Goal: Task Accomplishment & Management: Manage account settings

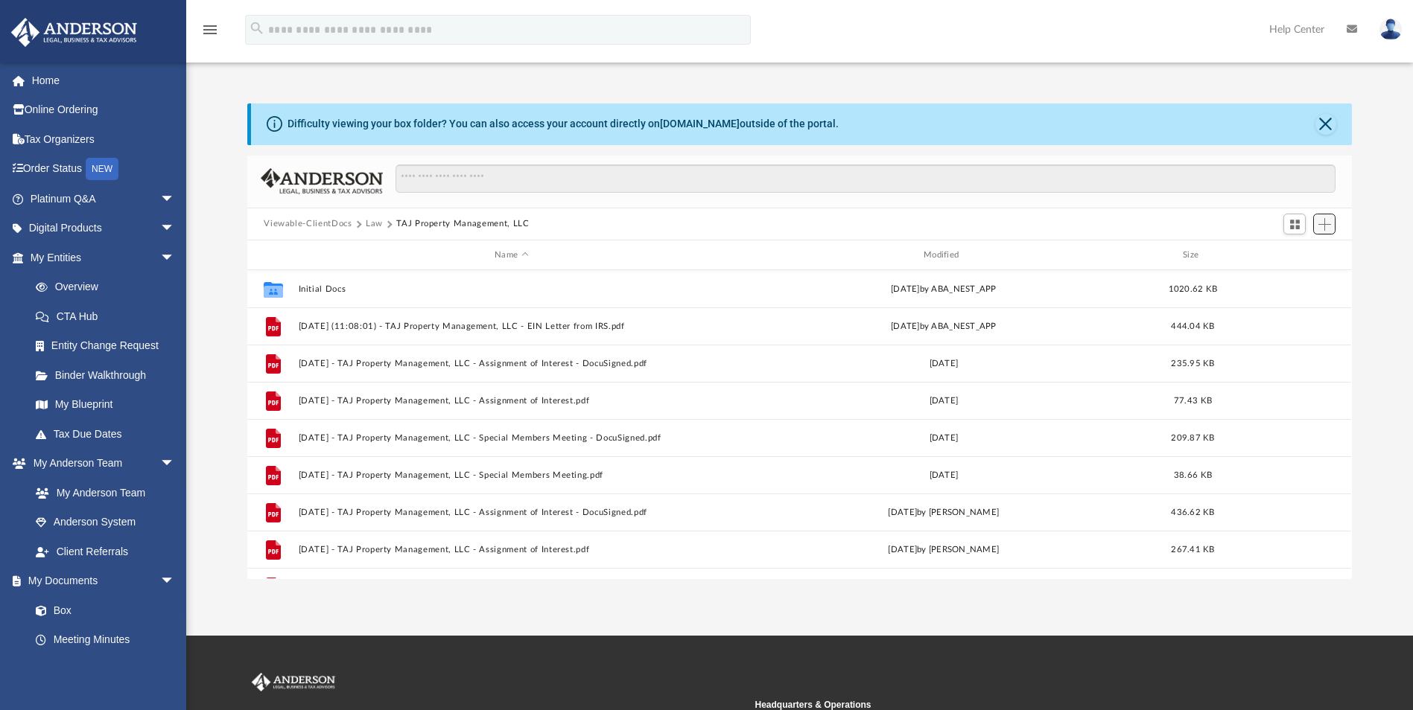
click at [935, 227] on span "Add" at bounding box center [1324, 224] width 13 height 13
click at [935, 277] on li "New Folder" at bounding box center [1303, 278] width 48 height 16
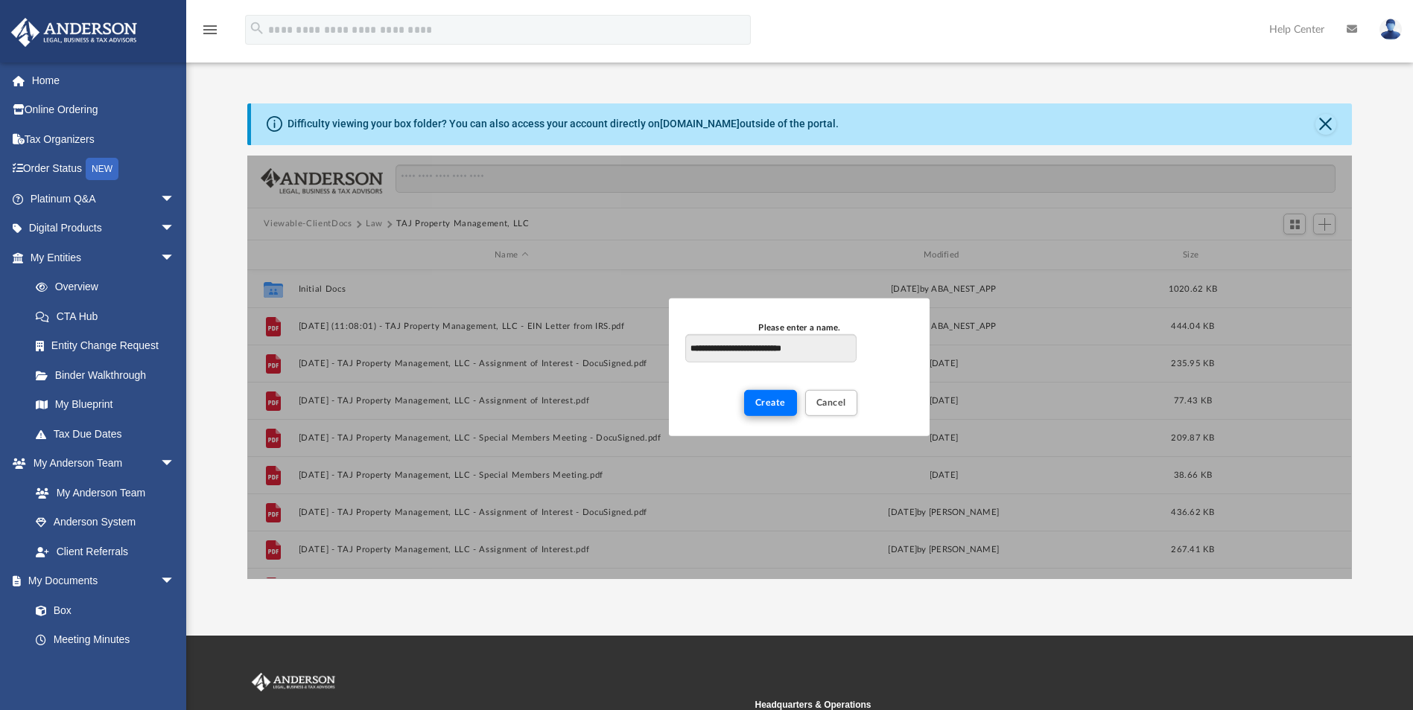
type input "**********"
click at [766, 404] on span "Create" at bounding box center [770, 402] width 31 height 9
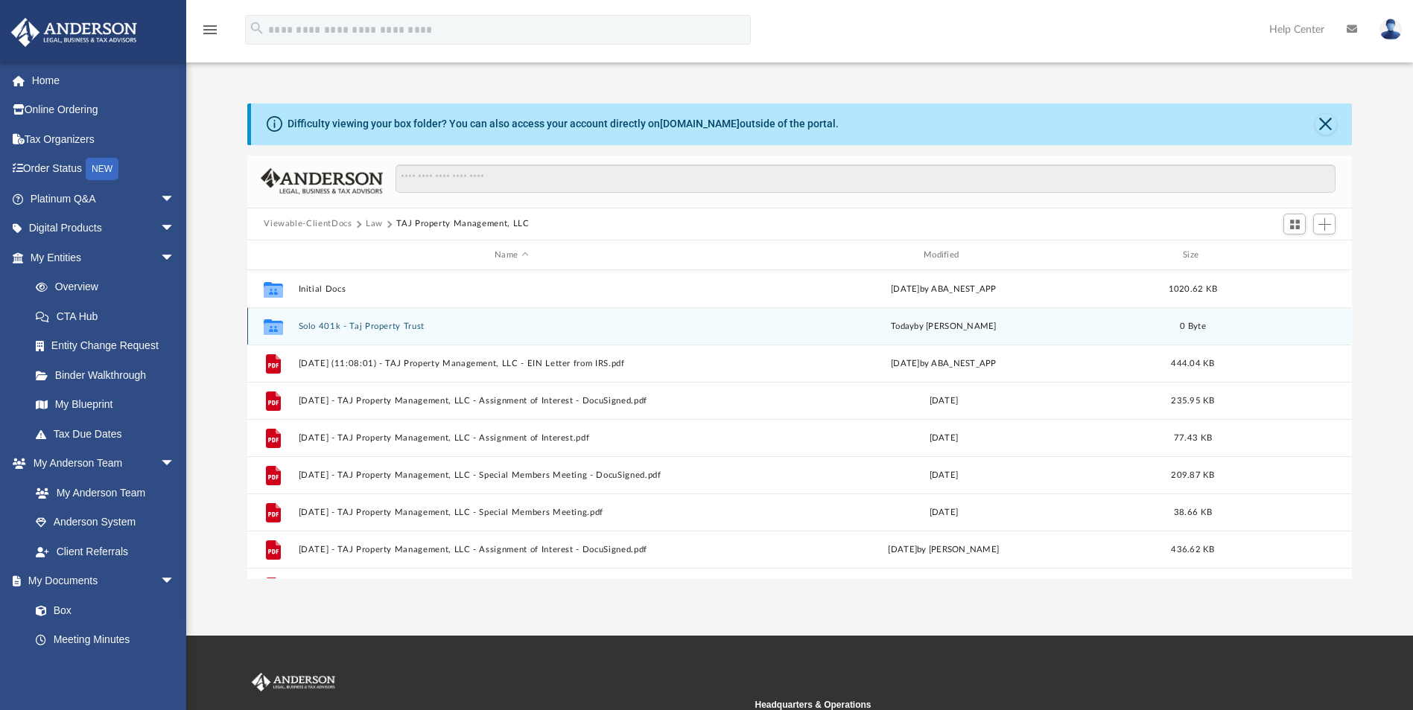
click at [343, 325] on button "Solo 401k - Taj Property Trust" at bounding box center [512, 327] width 426 height 10
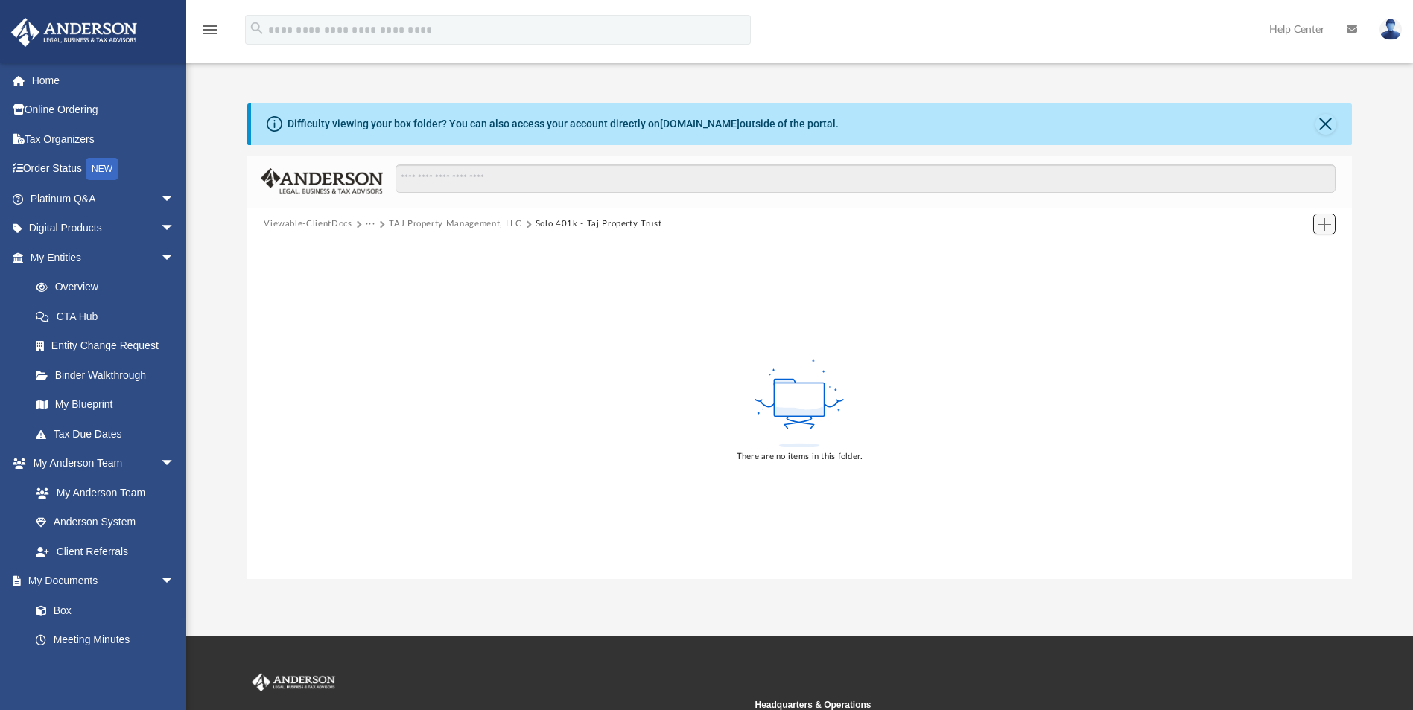
click at [935, 224] on span "Add" at bounding box center [1324, 224] width 13 height 13
click at [935, 255] on li "Upload" at bounding box center [1303, 254] width 48 height 16
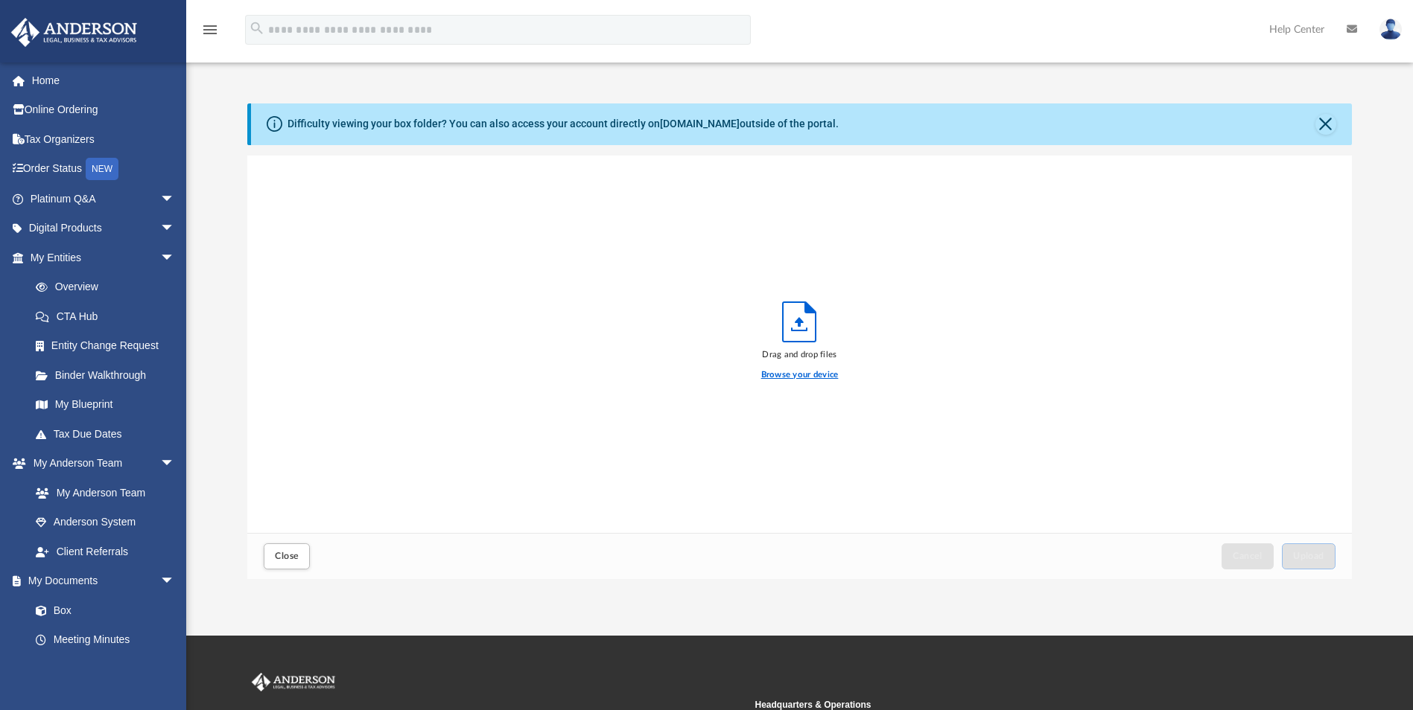
click at [784, 375] on label "Browse your device" at bounding box center [799, 375] width 77 height 13
click at [0, 0] on input "Browse your device" at bounding box center [0, 0] width 0 height 0
click at [935, 118] on button "Close" at bounding box center [1325, 124] width 21 height 21
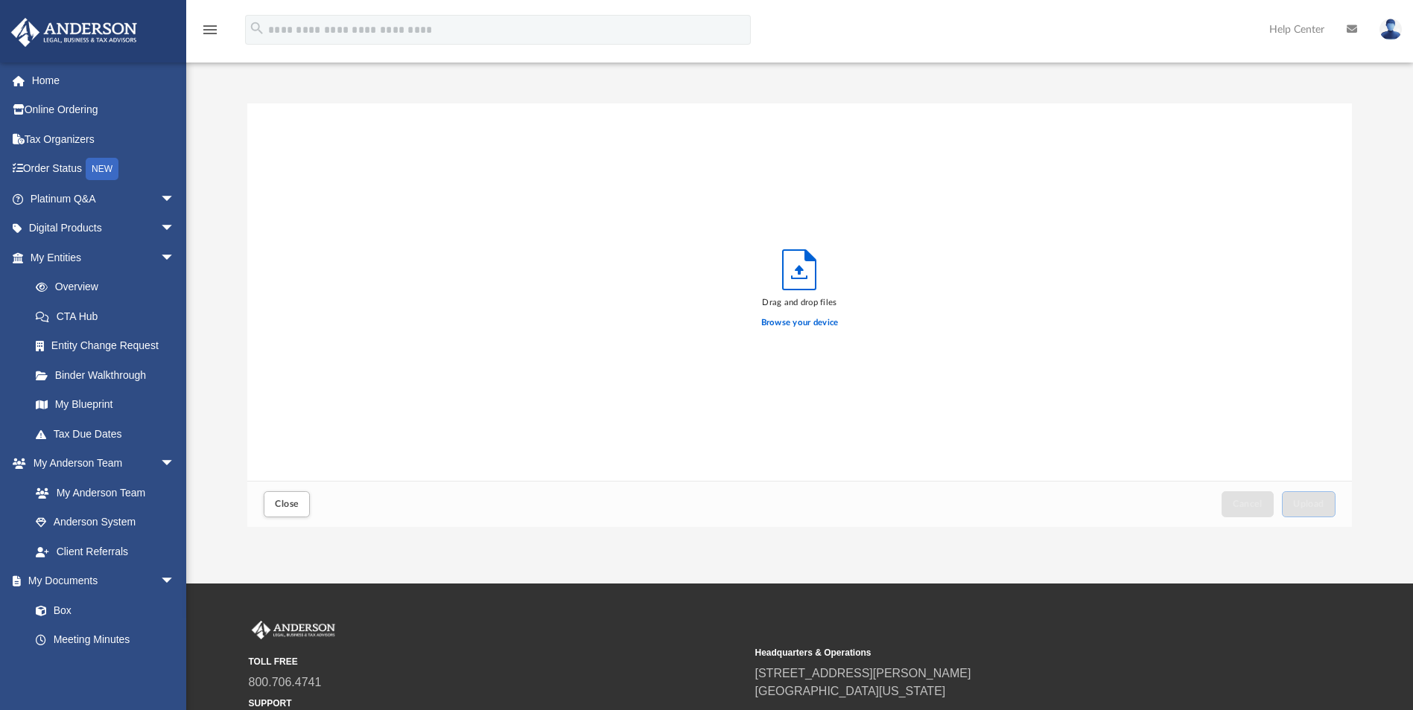
click at [795, 276] on icon "Upload" at bounding box center [799, 269] width 33 height 39
click at [281, 442] on span "Close" at bounding box center [287, 504] width 24 height 9
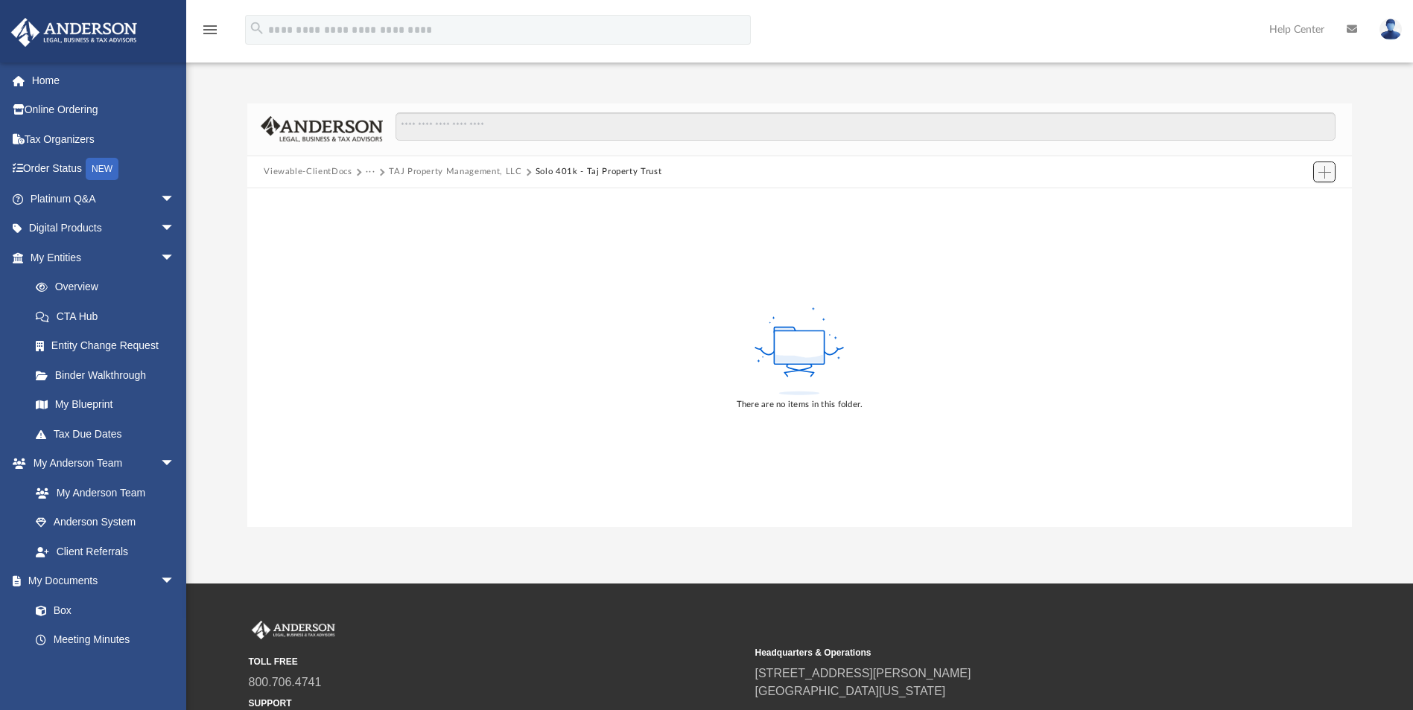
click at [935, 176] on span "Add" at bounding box center [1324, 172] width 13 height 13
click at [935, 228] on li "New Folder" at bounding box center [1303, 225] width 48 height 16
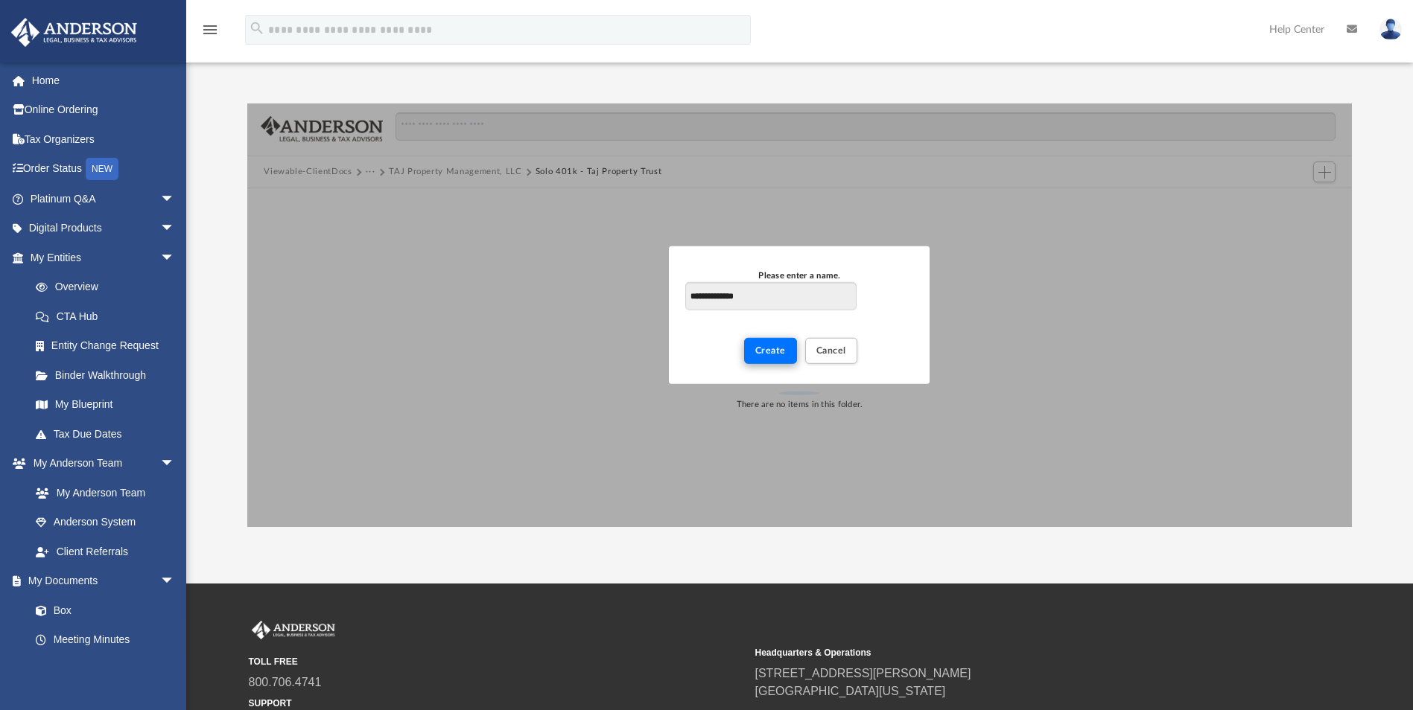
type input "**********"
click at [774, 353] on span "Create" at bounding box center [770, 350] width 31 height 9
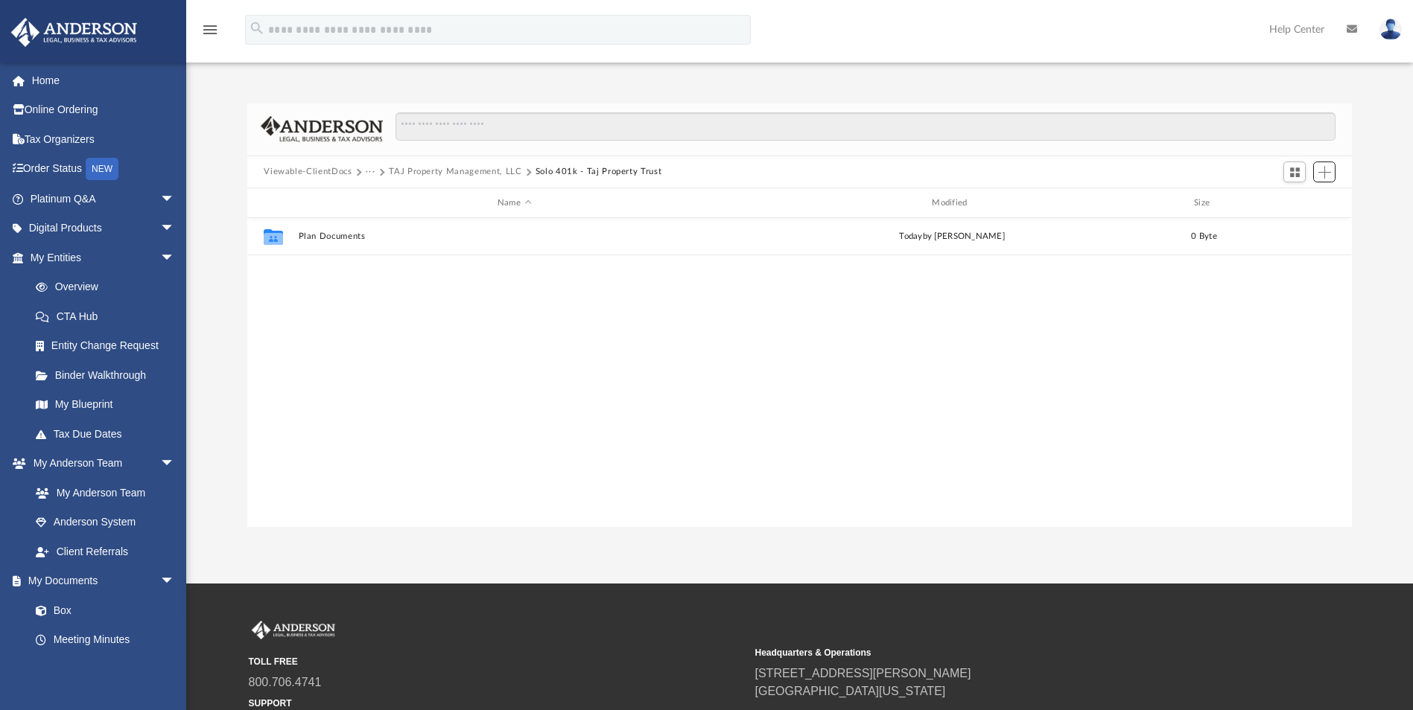
scroll to position [328, 1093]
click at [935, 176] on span "Add" at bounding box center [1324, 172] width 13 height 13
click at [935, 225] on li "New Folder" at bounding box center [1303, 225] width 48 height 16
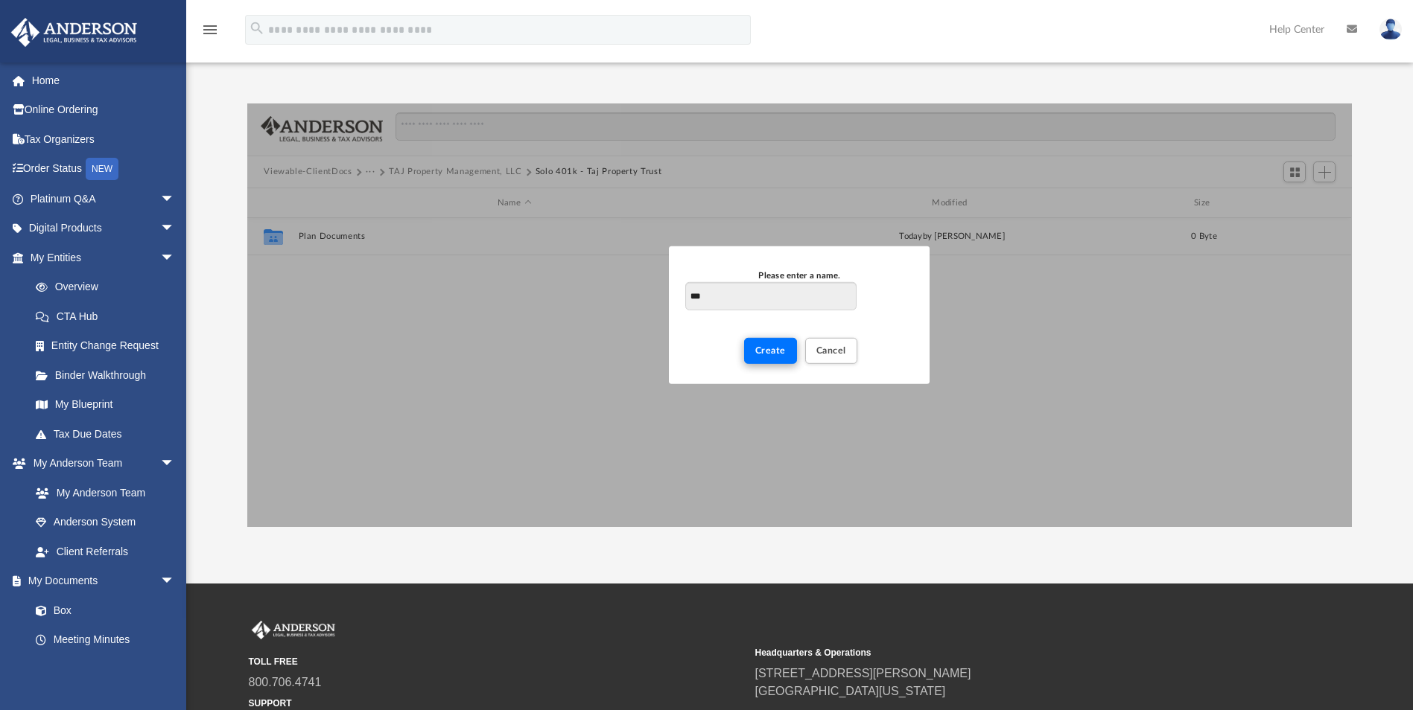
type input "***"
click at [772, 349] on span "Create" at bounding box center [770, 350] width 31 height 9
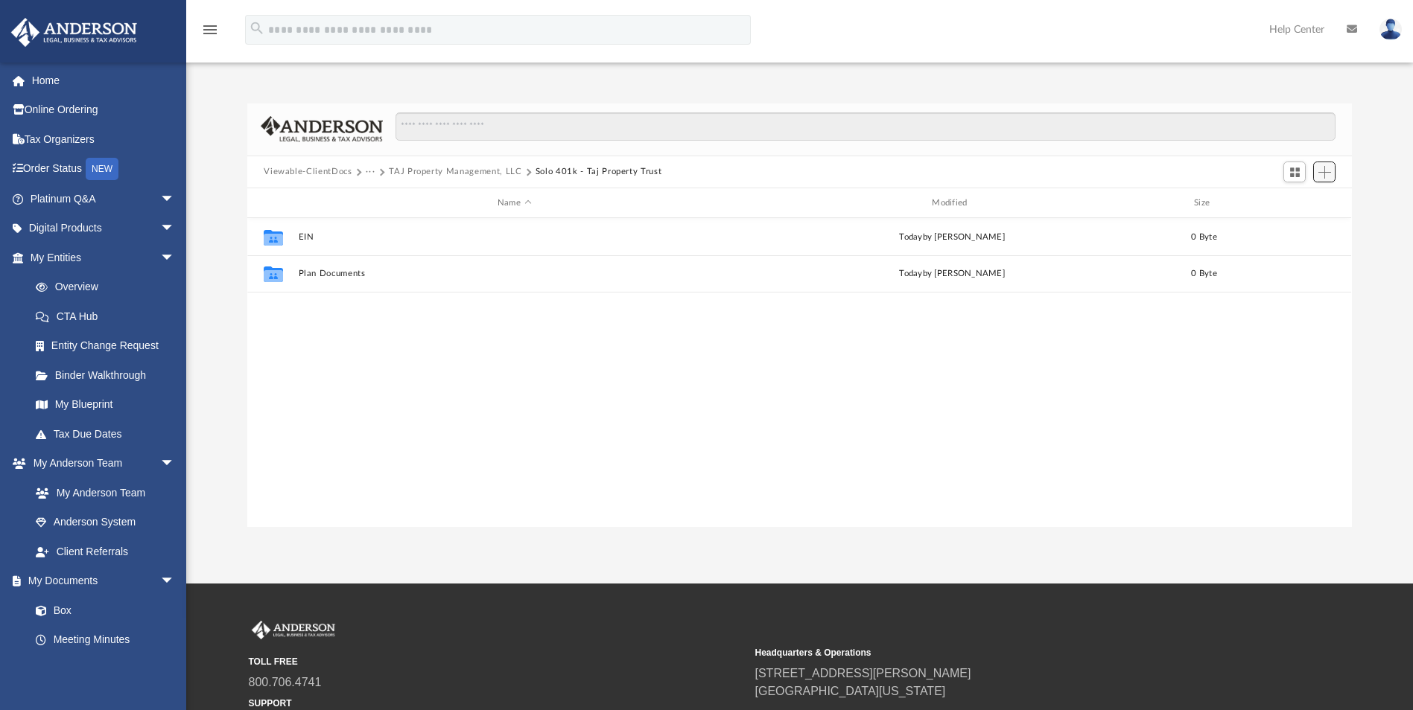
click at [935, 174] on span "Add" at bounding box center [1324, 172] width 13 height 13
click at [935, 221] on li "New Folder" at bounding box center [1303, 225] width 48 height 16
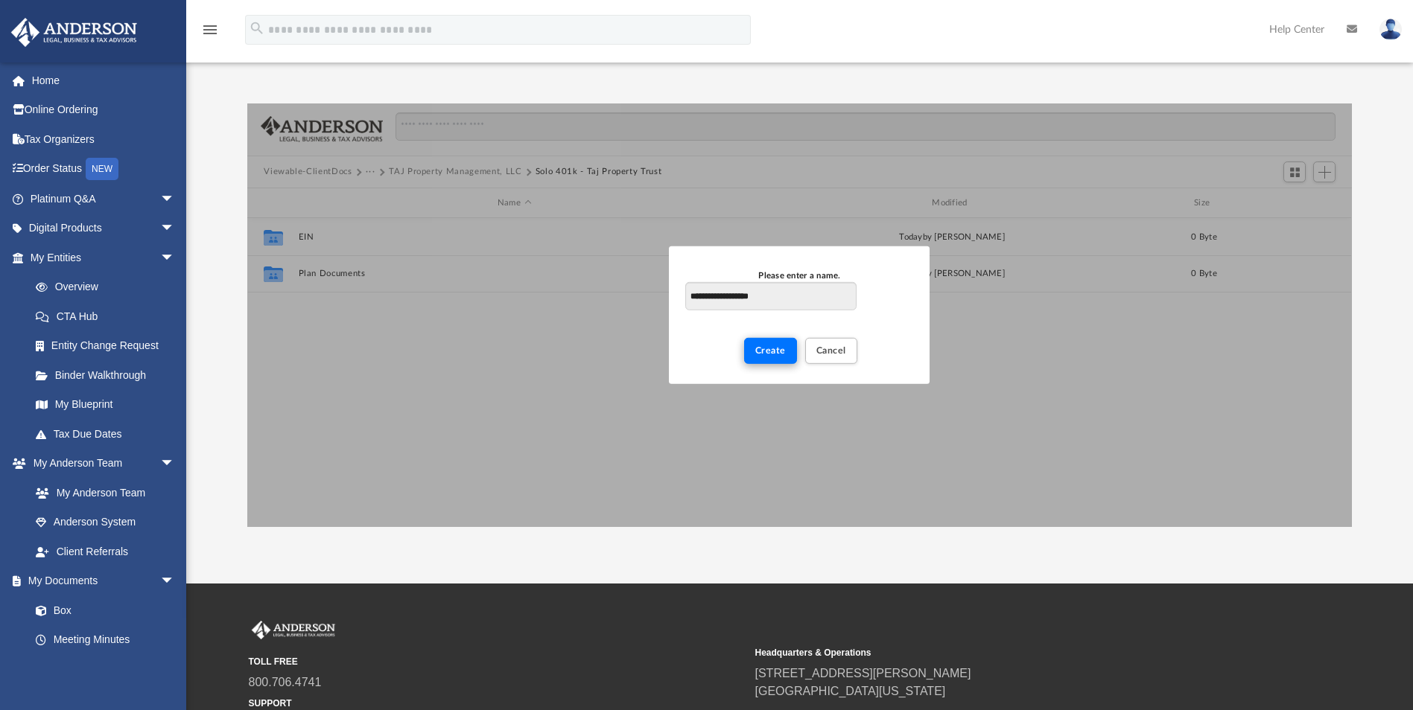
type input "**********"
click at [766, 354] on span "Create" at bounding box center [770, 350] width 31 height 9
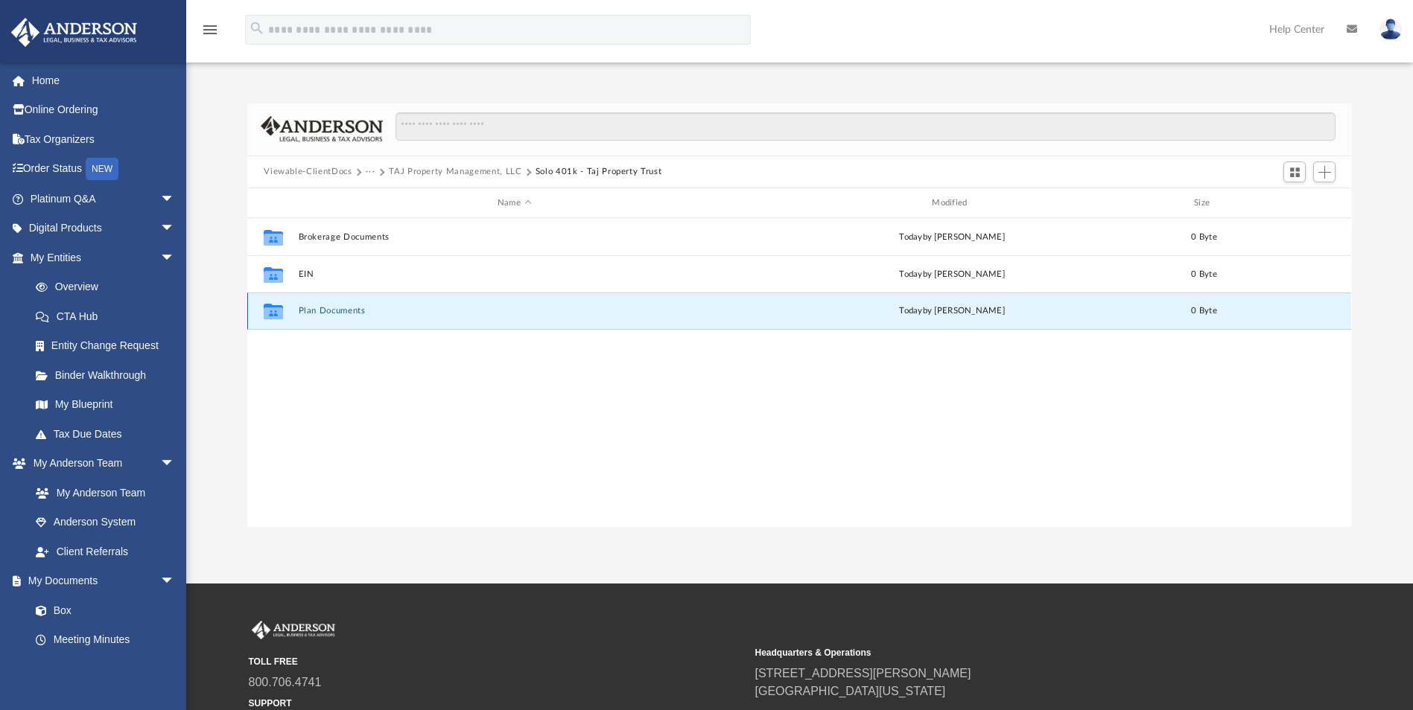
click at [336, 313] on button "Plan Documents" at bounding box center [514, 312] width 431 height 10
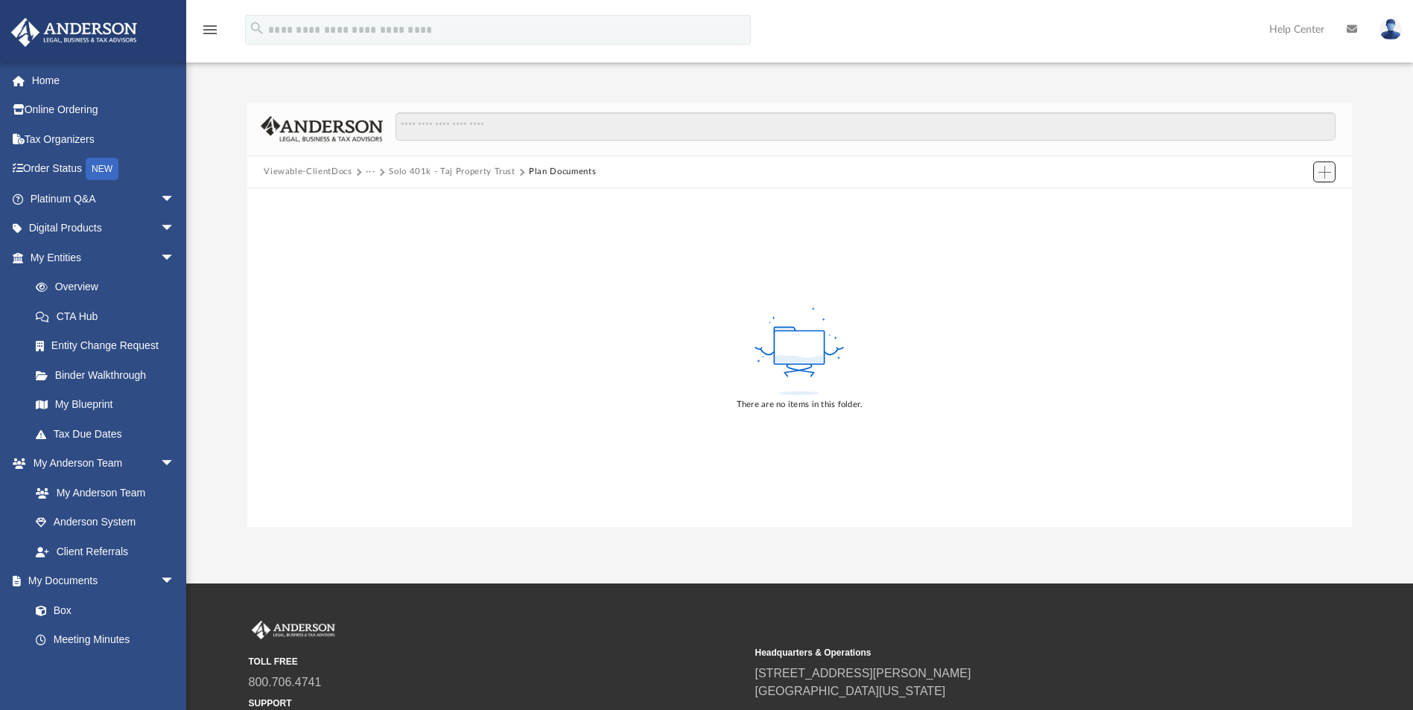
click at [935, 169] on button "Add" at bounding box center [1324, 172] width 22 height 21
click at [935, 198] on li "Upload" at bounding box center [1303, 202] width 48 height 16
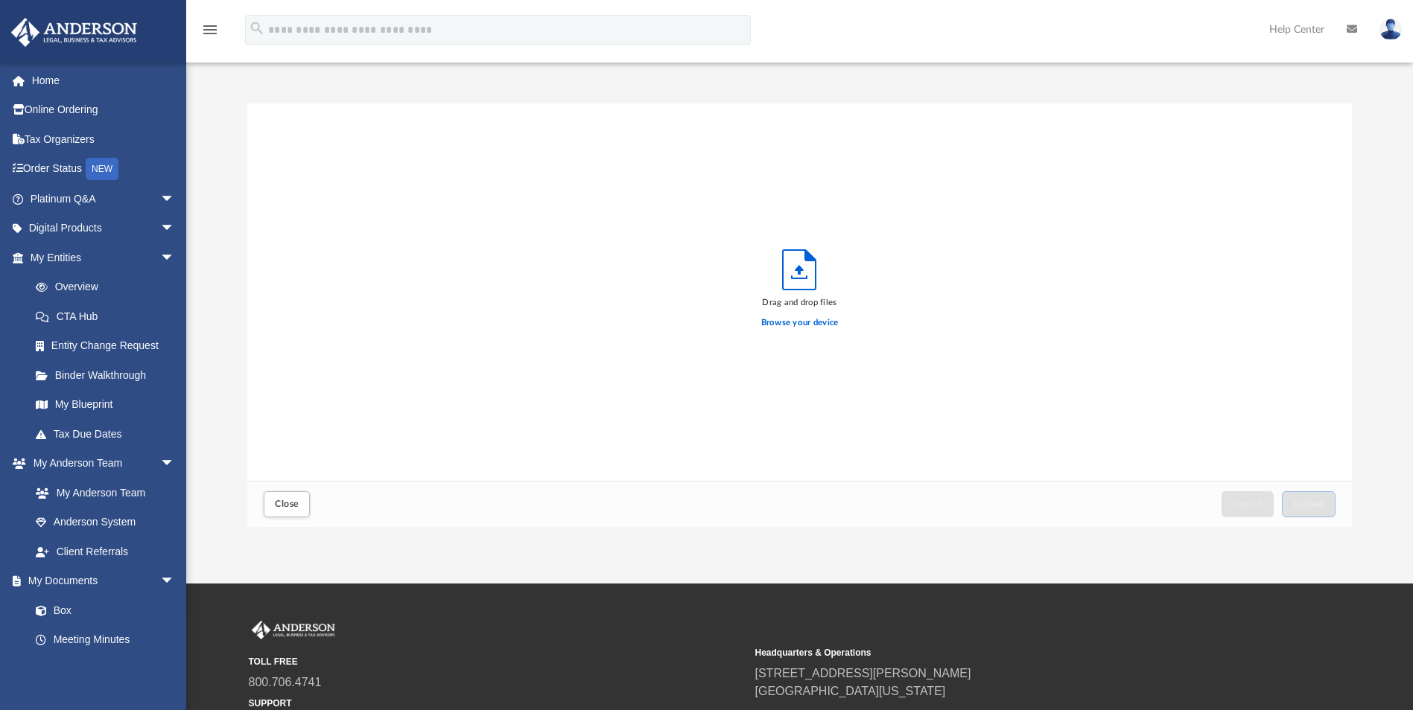
scroll to position [366, 1093]
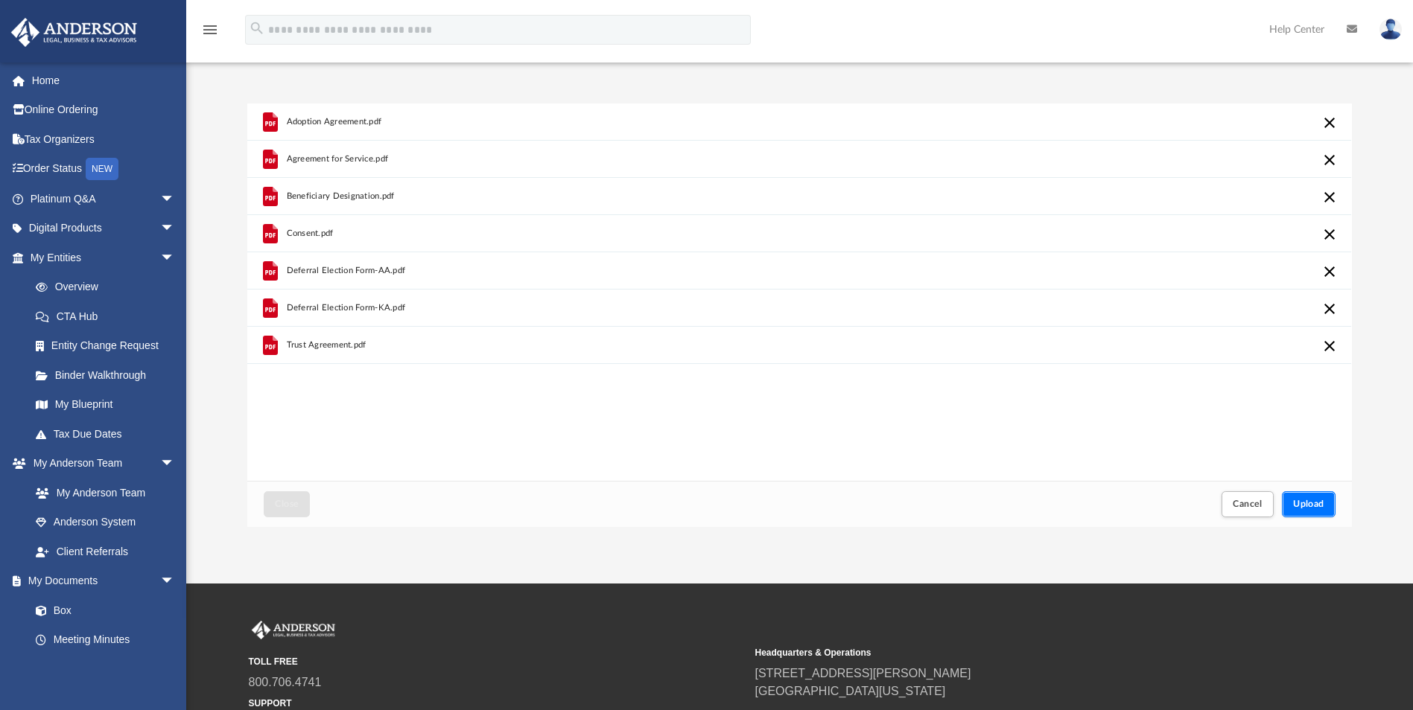
click at [935, 442] on span "Upload" at bounding box center [1308, 504] width 31 height 9
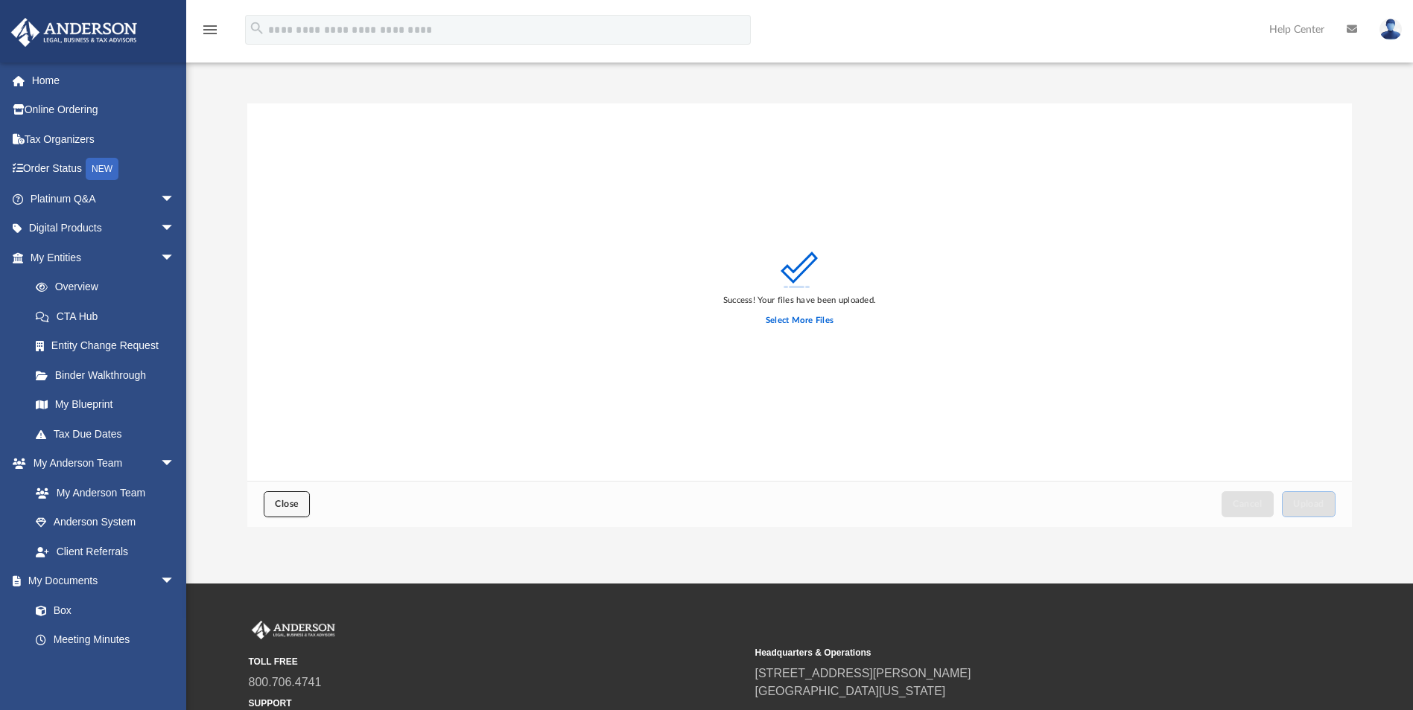
click at [289, 442] on span "Close" at bounding box center [287, 504] width 24 height 9
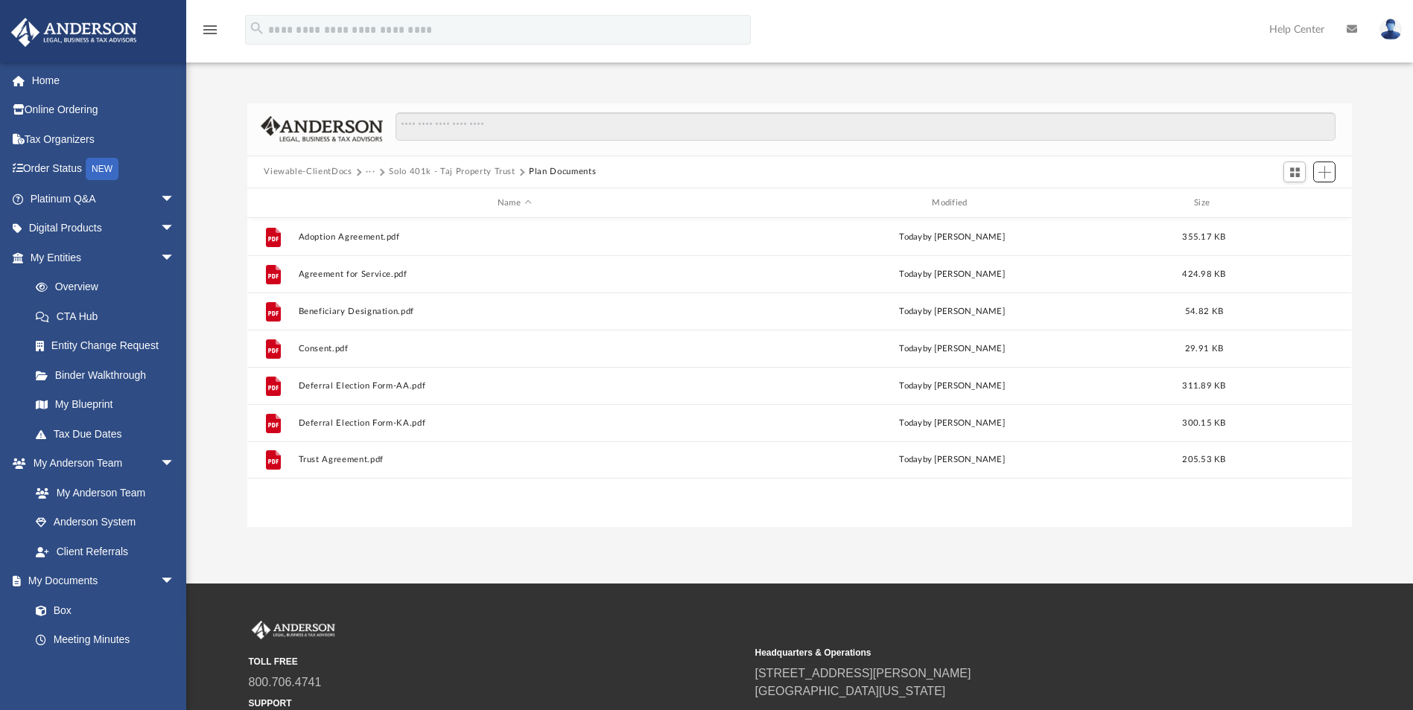
scroll to position [328, 1093]
click at [546, 173] on button "Plan Documents" at bounding box center [562, 171] width 67 height 13
click at [493, 171] on button "Solo 401k - Taj Property Trust" at bounding box center [452, 171] width 127 height 13
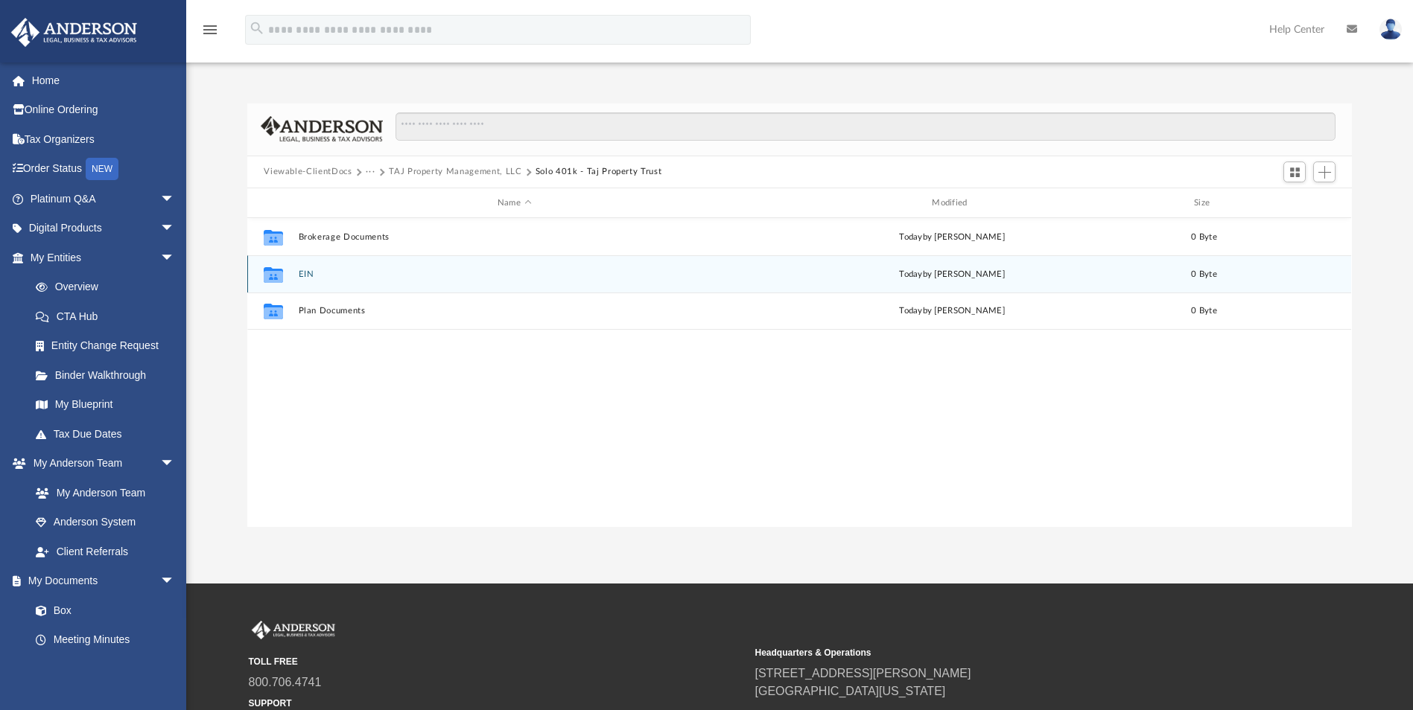
click at [305, 274] on button "EIN" at bounding box center [514, 275] width 431 height 10
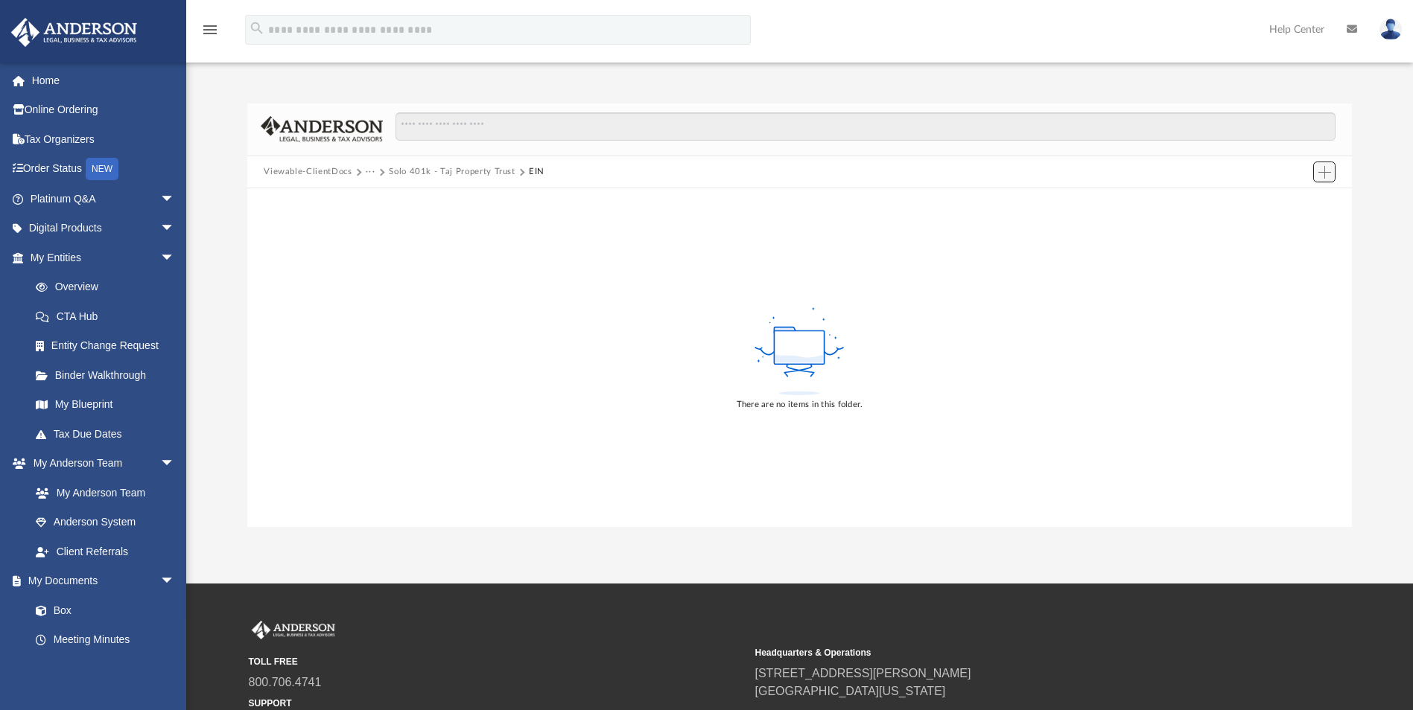
click at [935, 175] on span "Add" at bounding box center [1324, 172] width 13 height 13
click at [935, 204] on li "Upload" at bounding box center [1303, 202] width 48 height 16
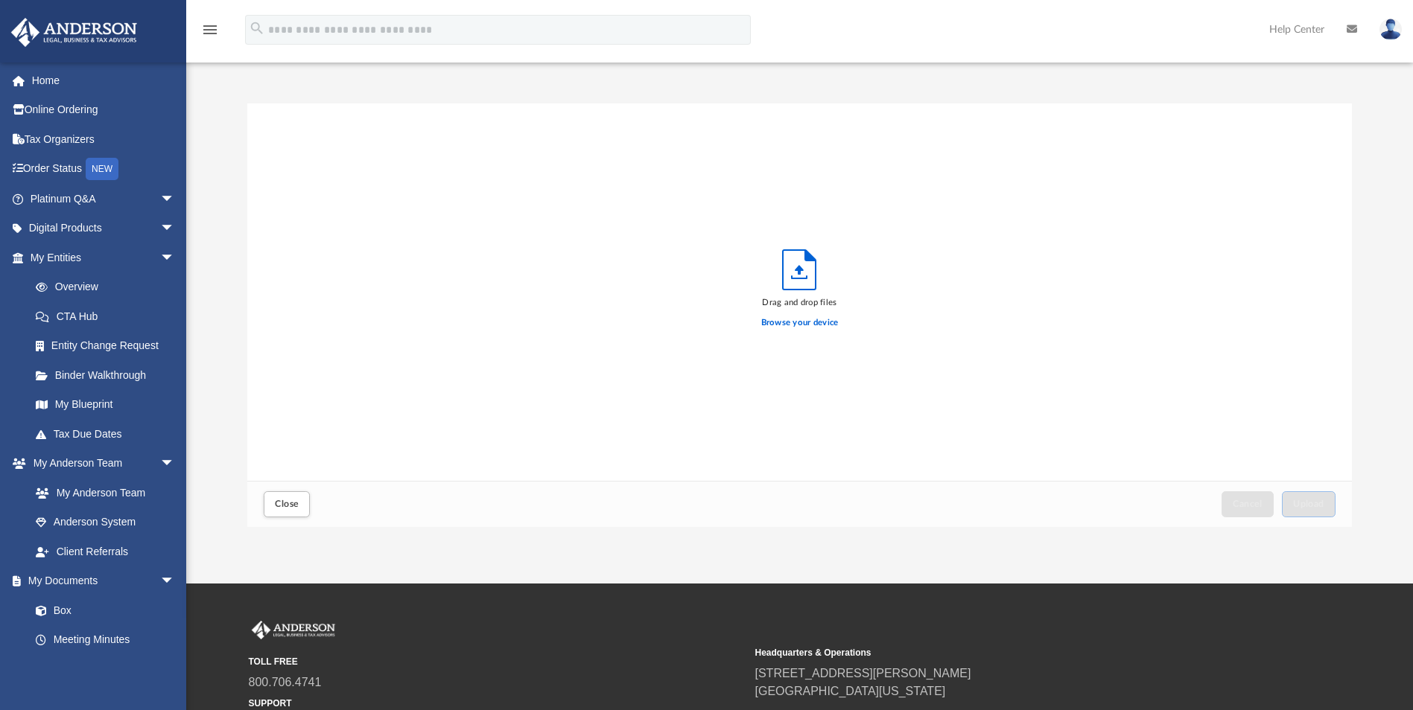
scroll to position [366, 1093]
click at [935, 442] on button "Upload" at bounding box center [1309, 504] width 54 height 26
drag, startPoint x: 292, startPoint y: 499, endPoint x: 315, endPoint y: 497, distance: 23.2
click at [292, 442] on span "Close" at bounding box center [287, 504] width 24 height 9
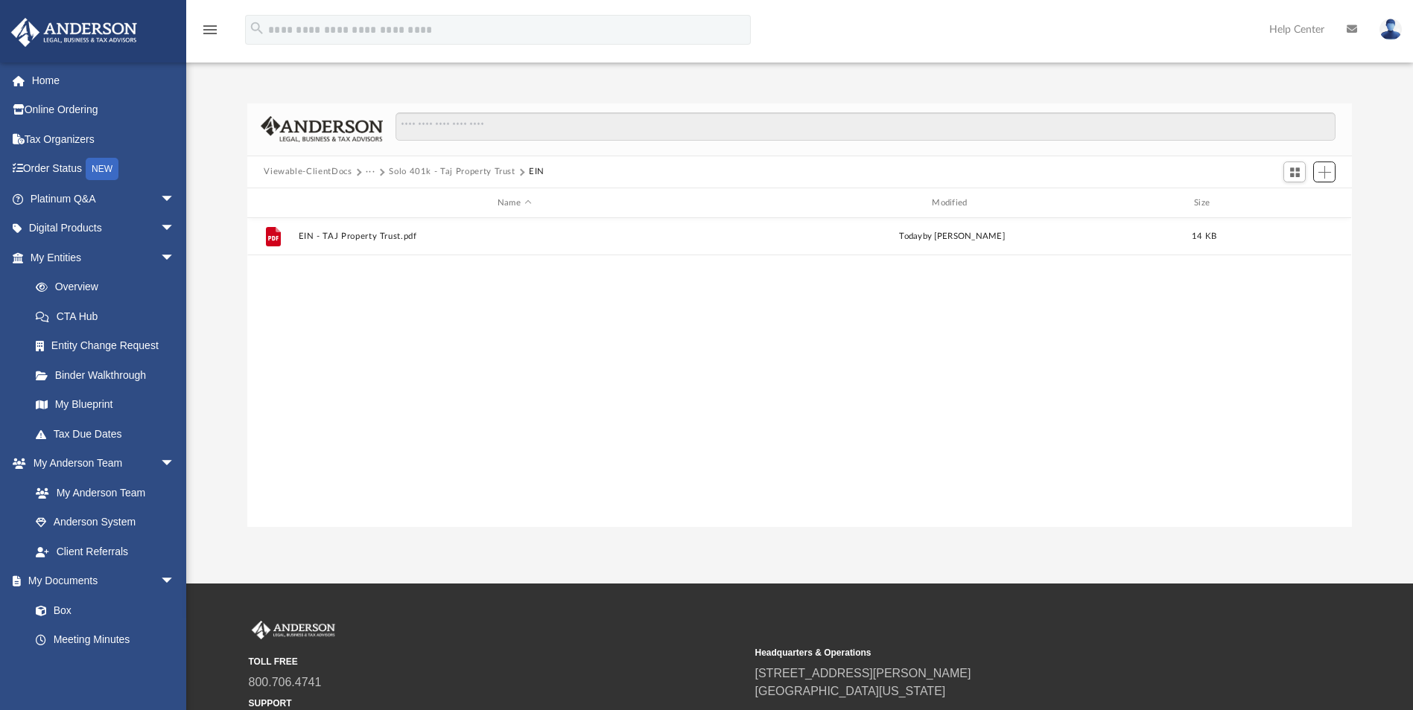
scroll to position [328, 1093]
click at [461, 174] on button "Solo 401k - Taj Property Trust" at bounding box center [452, 171] width 127 height 13
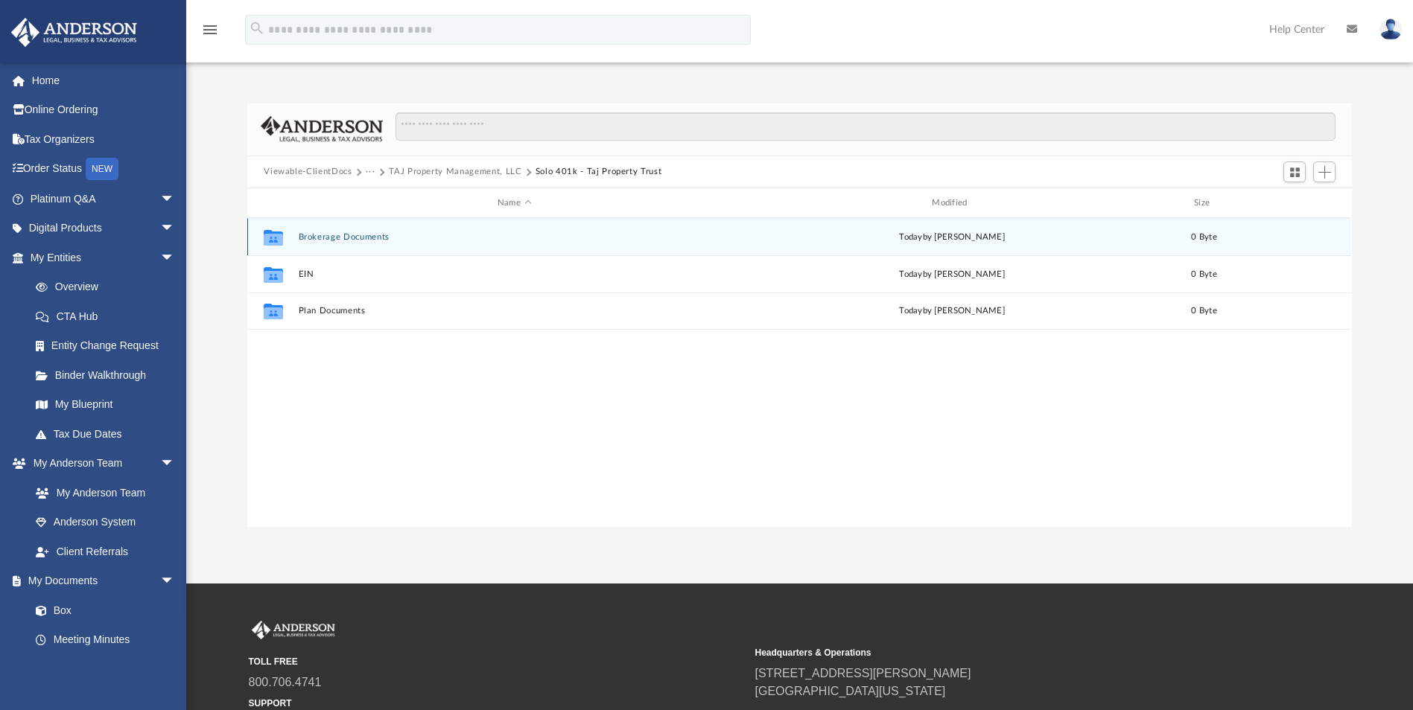
click at [338, 241] on button "Brokerage Documents" at bounding box center [514, 237] width 431 height 10
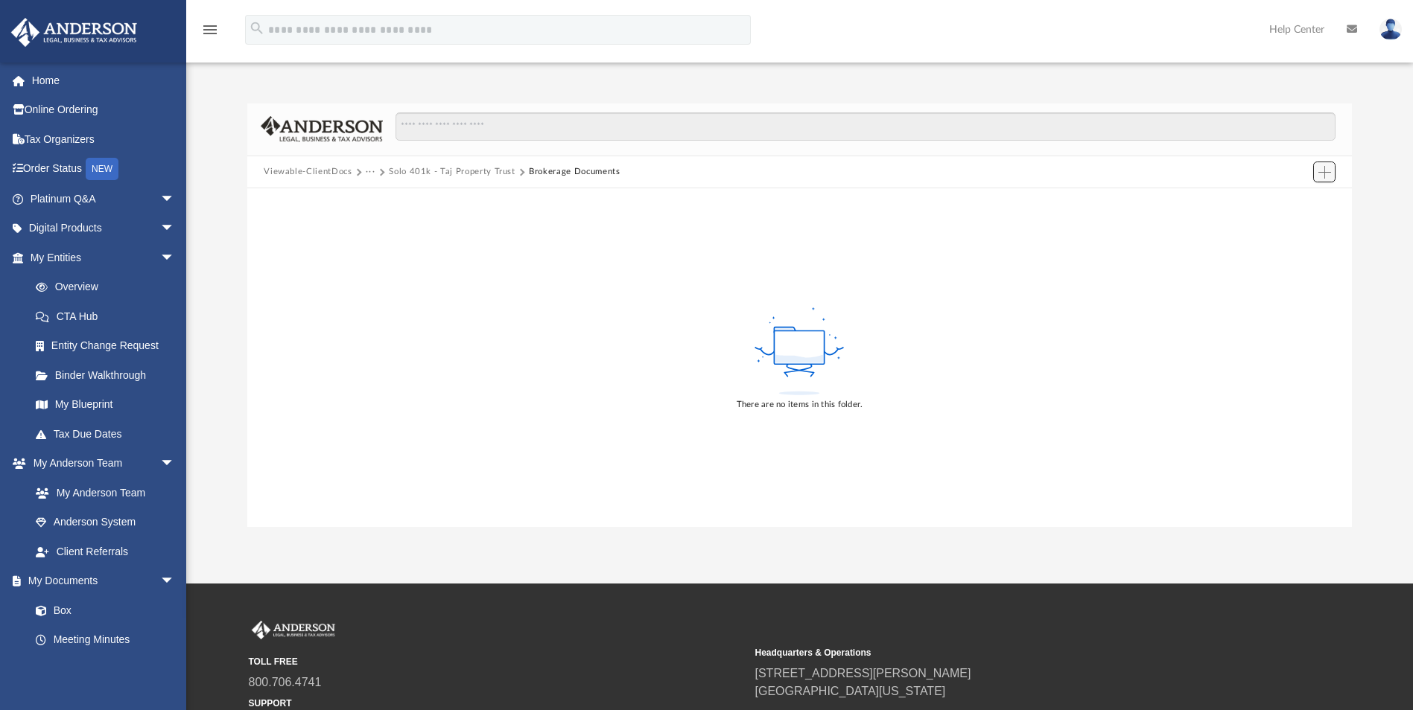
click at [935, 172] on button "Add" at bounding box center [1324, 172] width 22 height 21
click at [935, 203] on li "Upload" at bounding box center [1303, 202] width 48 height 16
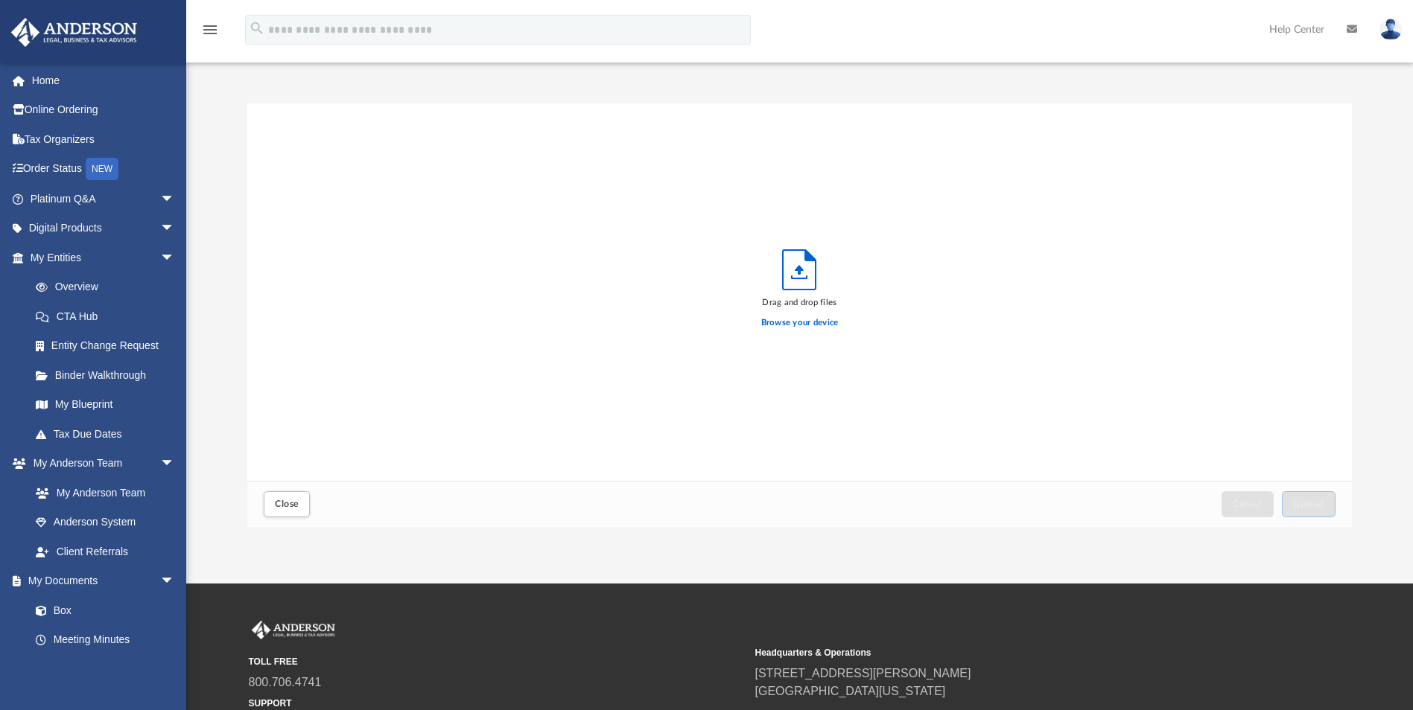
scroll to position [366, 1093]
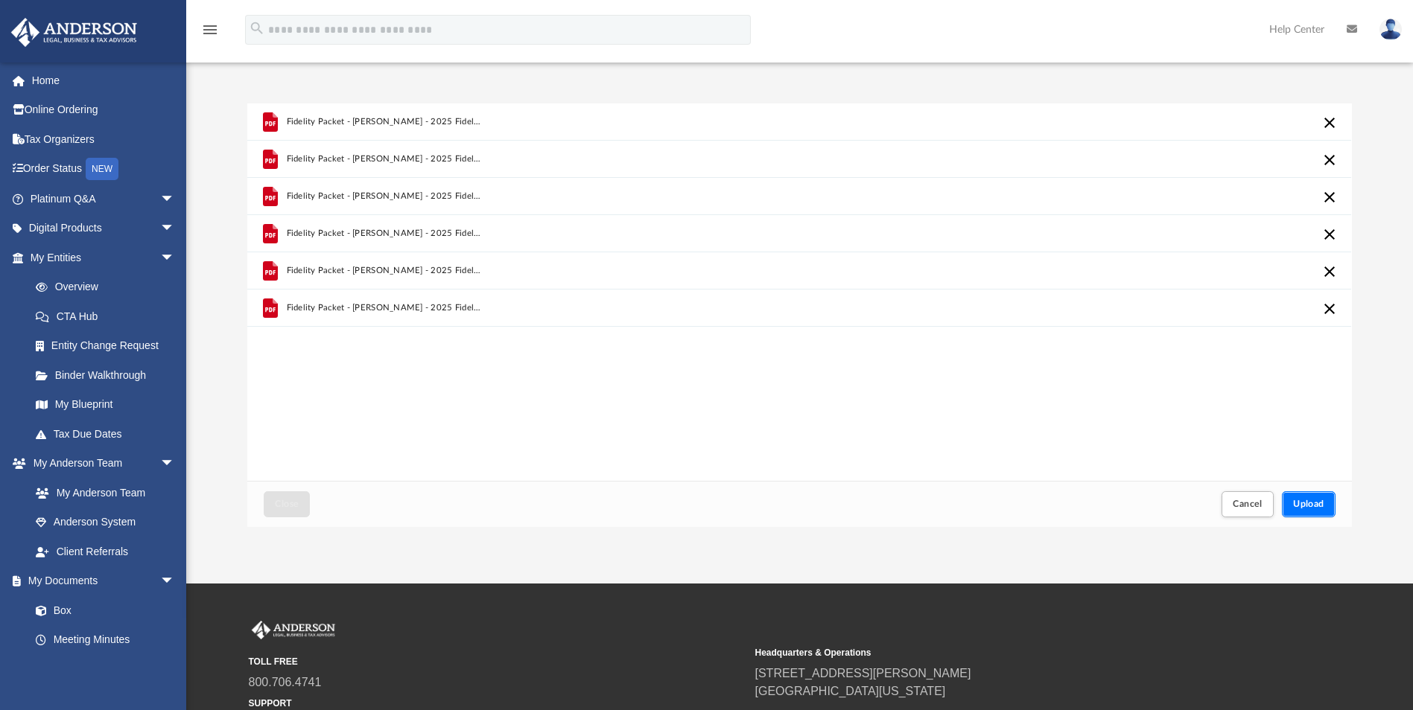
click at [935, 442] on span "Upload" at bounding box center [1308, 504] width 31 height 9
